Goal: Task Accomplishment & Management: Use online tool/utility

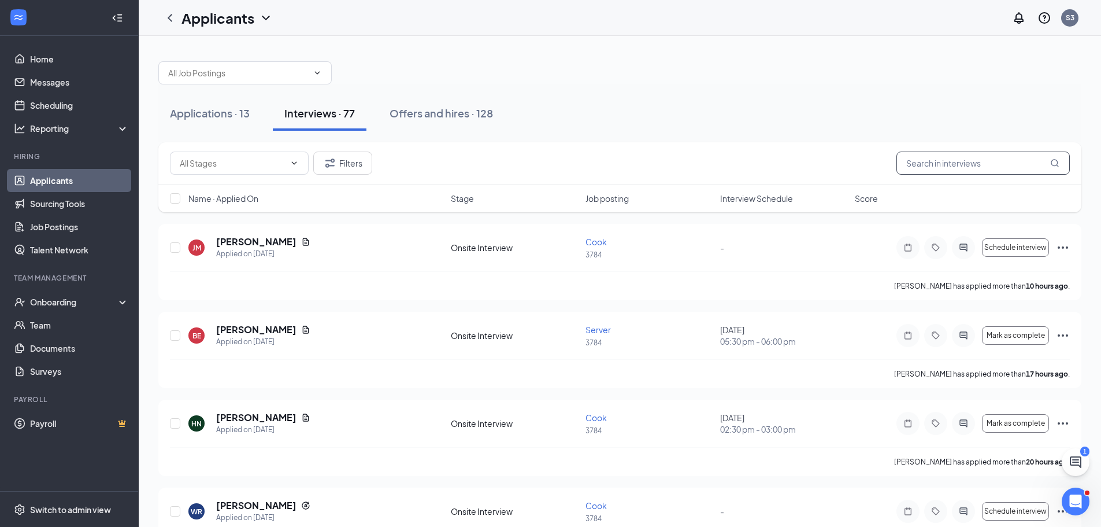
click at [1001, 162] on input "text" at bounding box center [983, 162] width 173 height 23
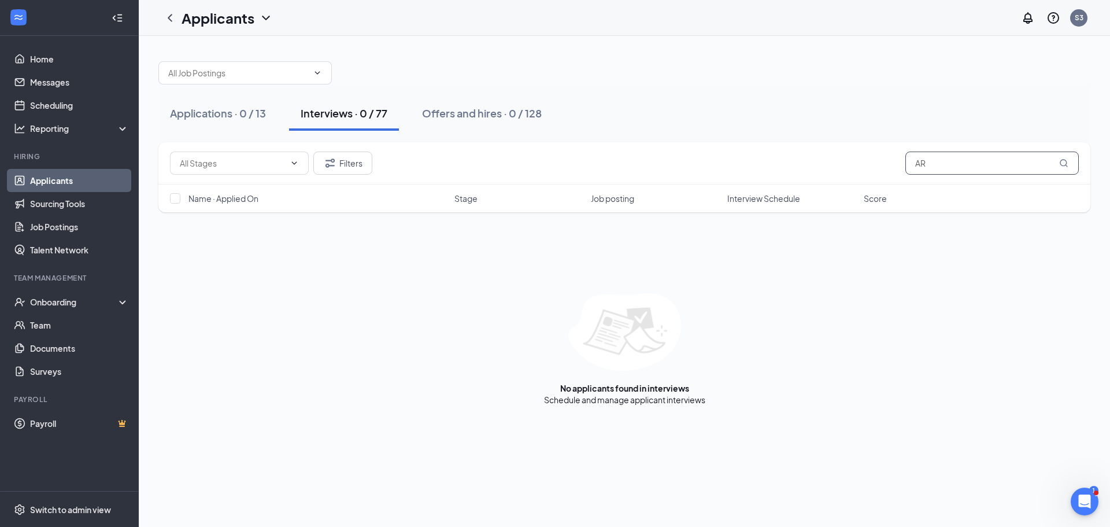
type input "A"
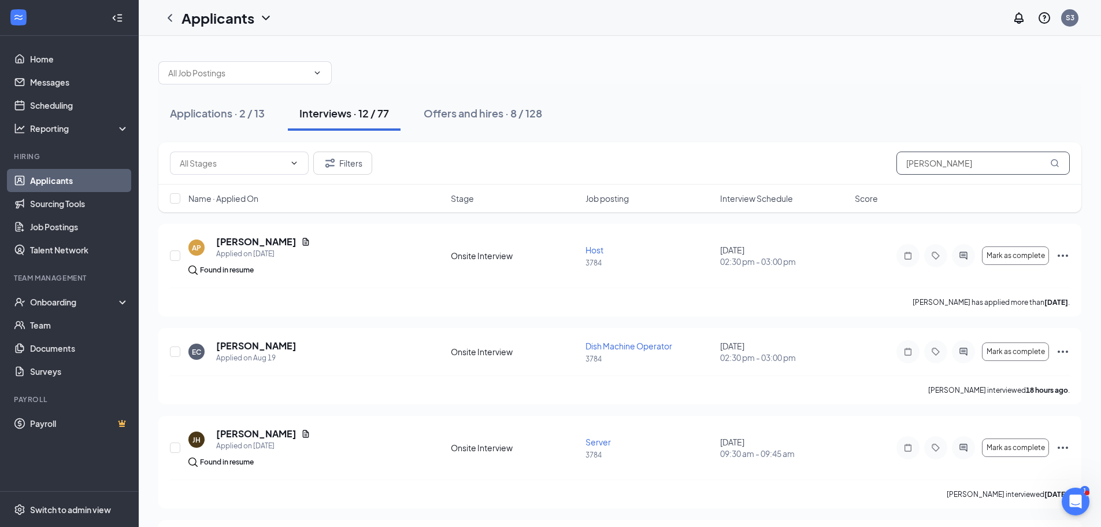
click at [972, 164] on input "[PERSON_NAME]" at bounding box center [983, 162] width 173 height 23
type input "E"
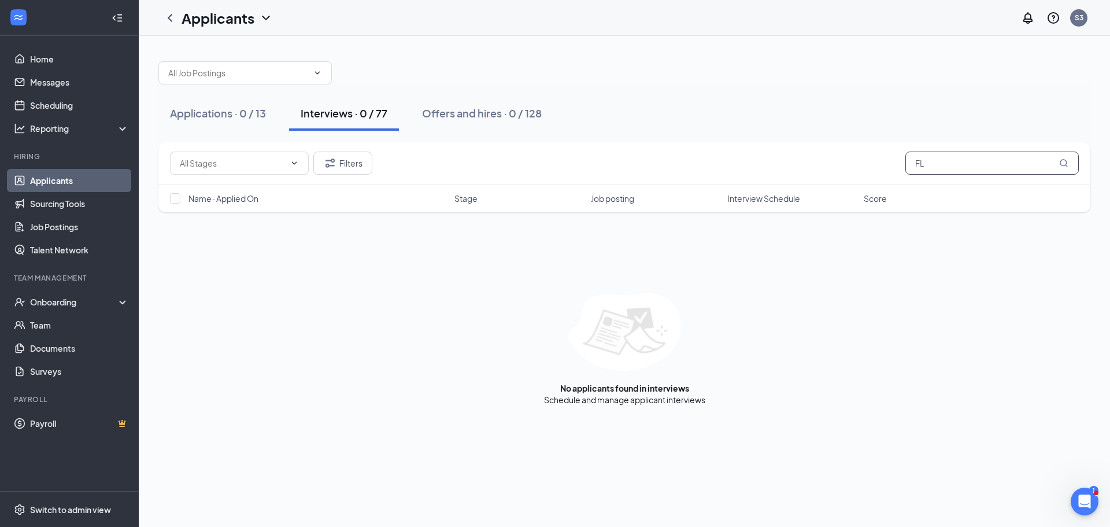
type input "F"
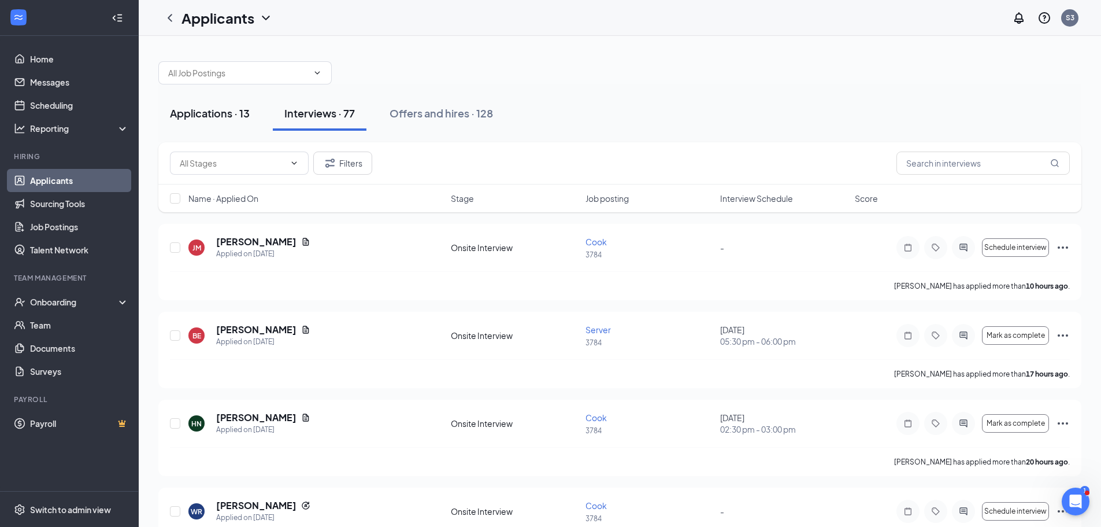
click at [208, 118] on div "Applications · 13" at bounding box center [210, 113] width 80 height 14
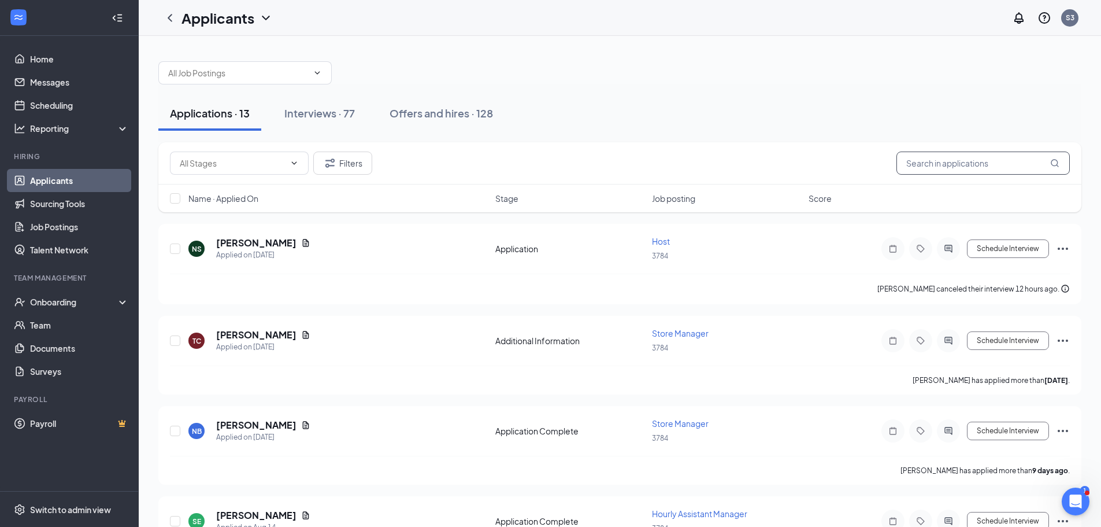
click at [975, 168] on input "text" at bounding box center [983, 162] width 173 height 23
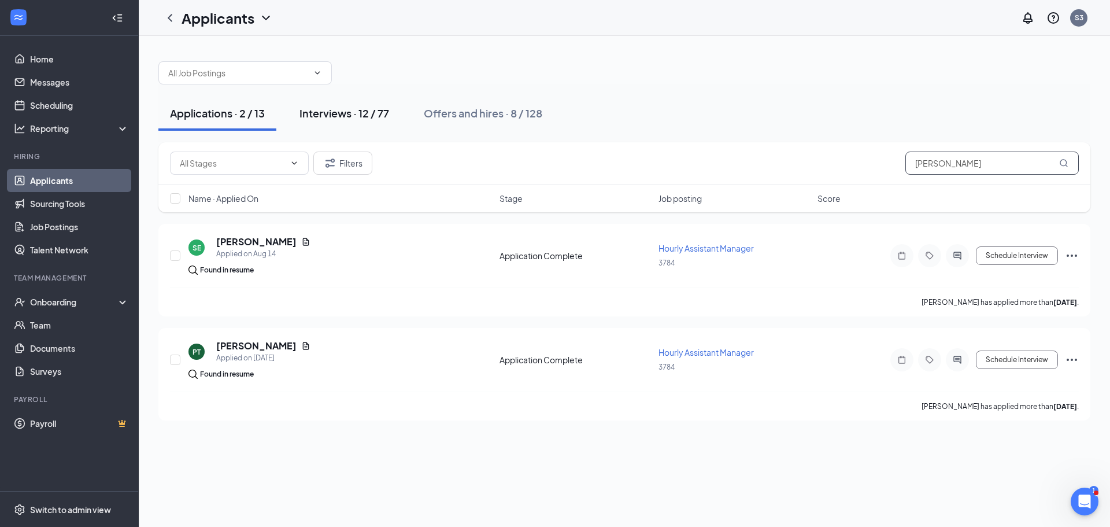
type input "[PERSON_NAME]"
click at [347, 110] on div "Interviews · 12 / 77" at bounding box center [344, 113] width 90 height 14
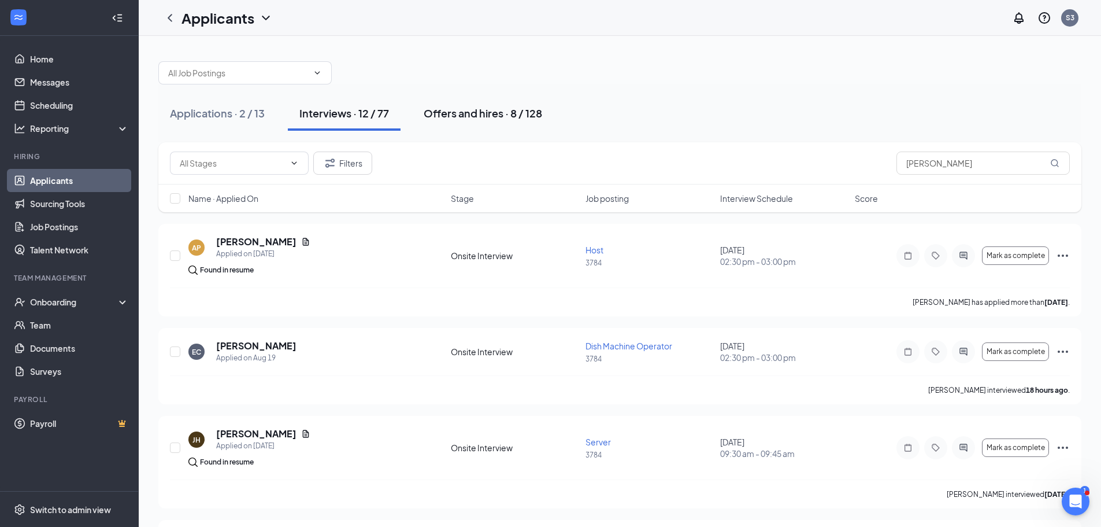
click at [459, 106] on div "Offers and hires · 8 / 128" at bounding box center [483, 113] width 118 height 14
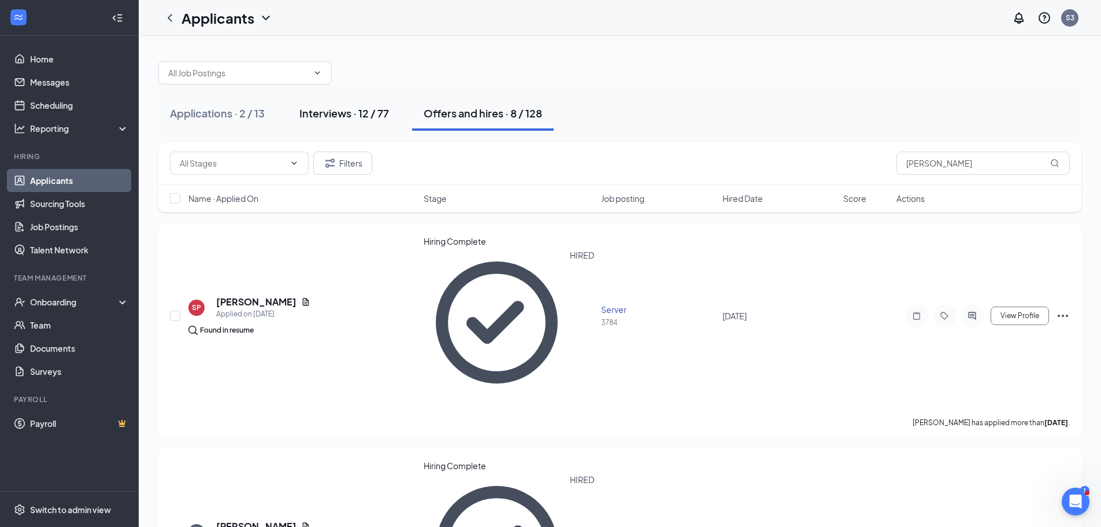
click at [307, 110] on div "Interviews · 12 / 77" at bounding box center [344, 113] width 90 height 14
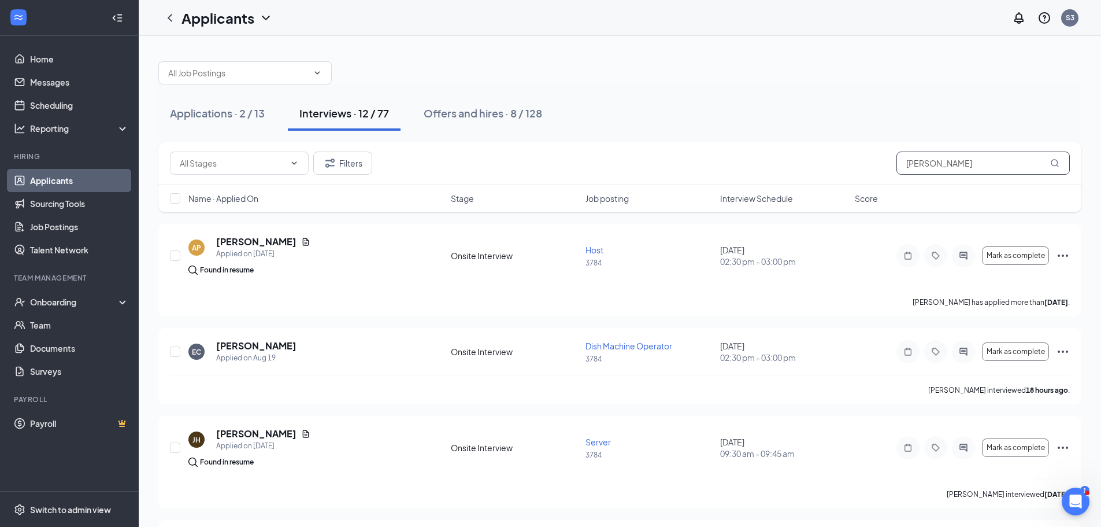
click at [1002, 164] on input "[PERSON_NAME]" at bounding box center [983, 162] width 173 height 23
type input "E"
